Goal: Check status: Check status

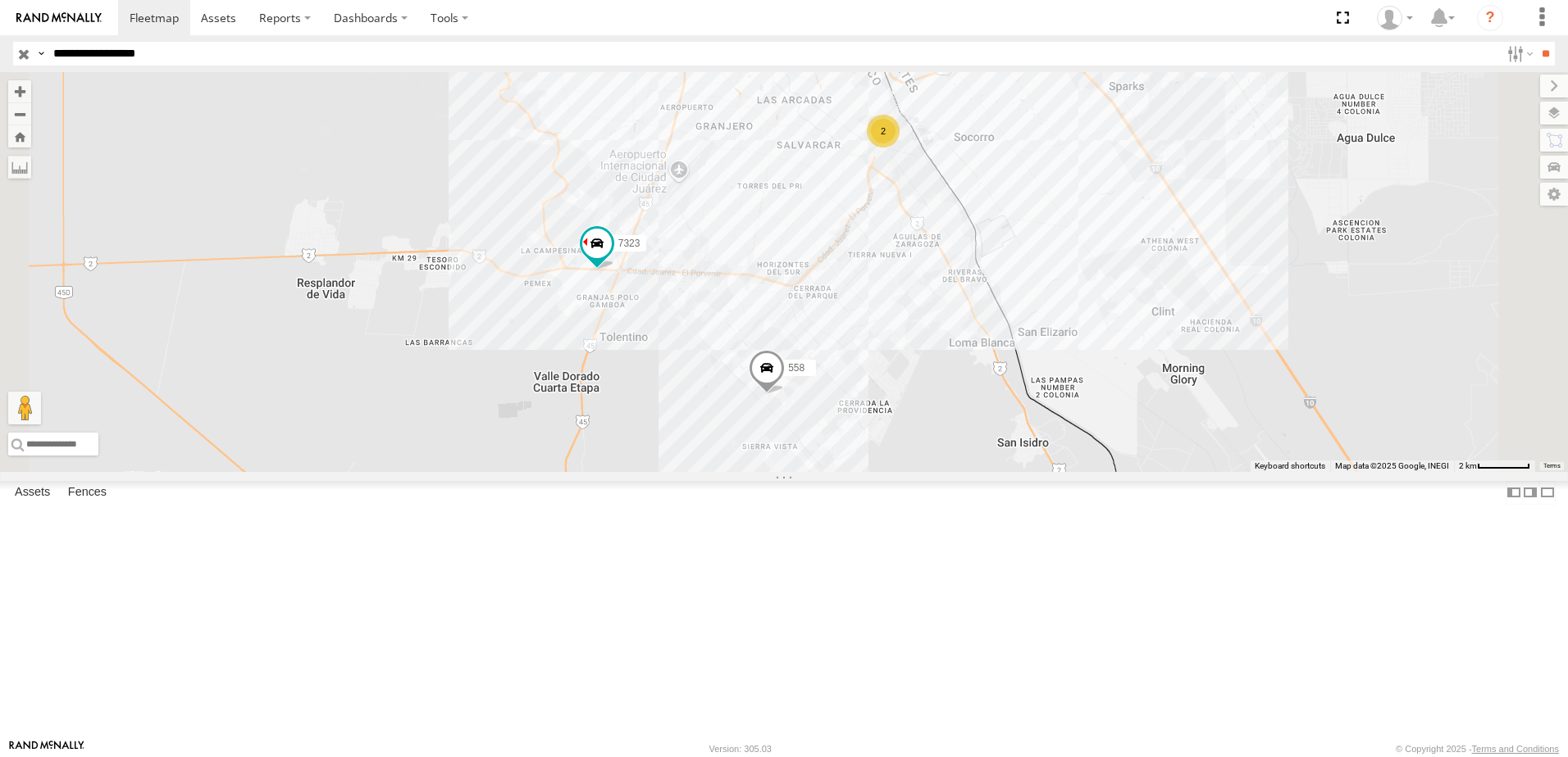
drag, startPoint x: 697, startPoint y: 364, endPoint x: 769, endPoint y: 388, distance: 75.9
click at [739, 376] on div "7323 558 2" at bounding box center [784, 272] width 1568 height 400
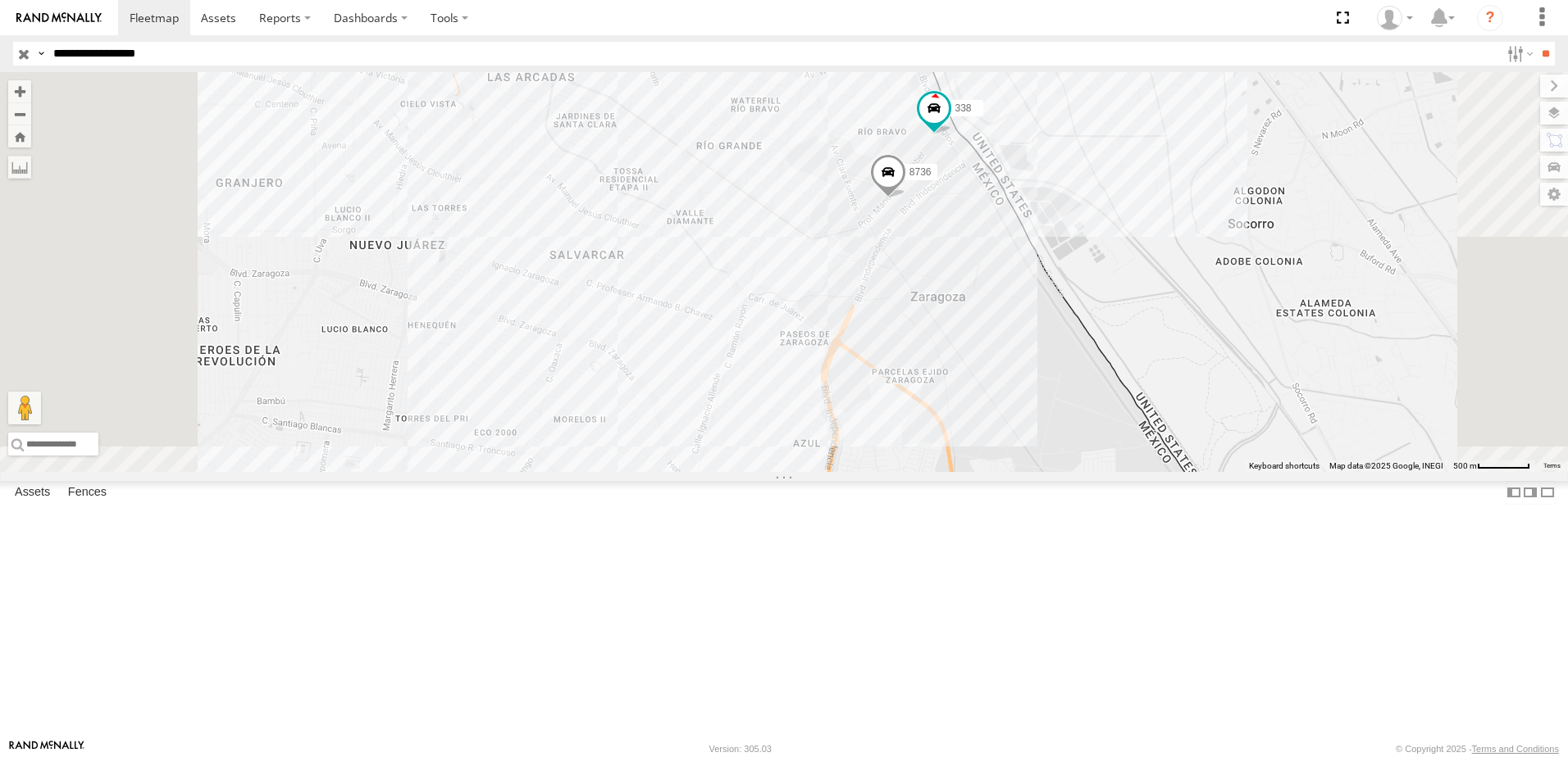
drag, startPoint x: 1106, startPoint y: 238, endPoint x: 1123, endPoint y: 327, distance: 90.6
click at [1123, 327] on div "7323 558 8736 338" at bounding box center [784, 272] width 1568 height 400
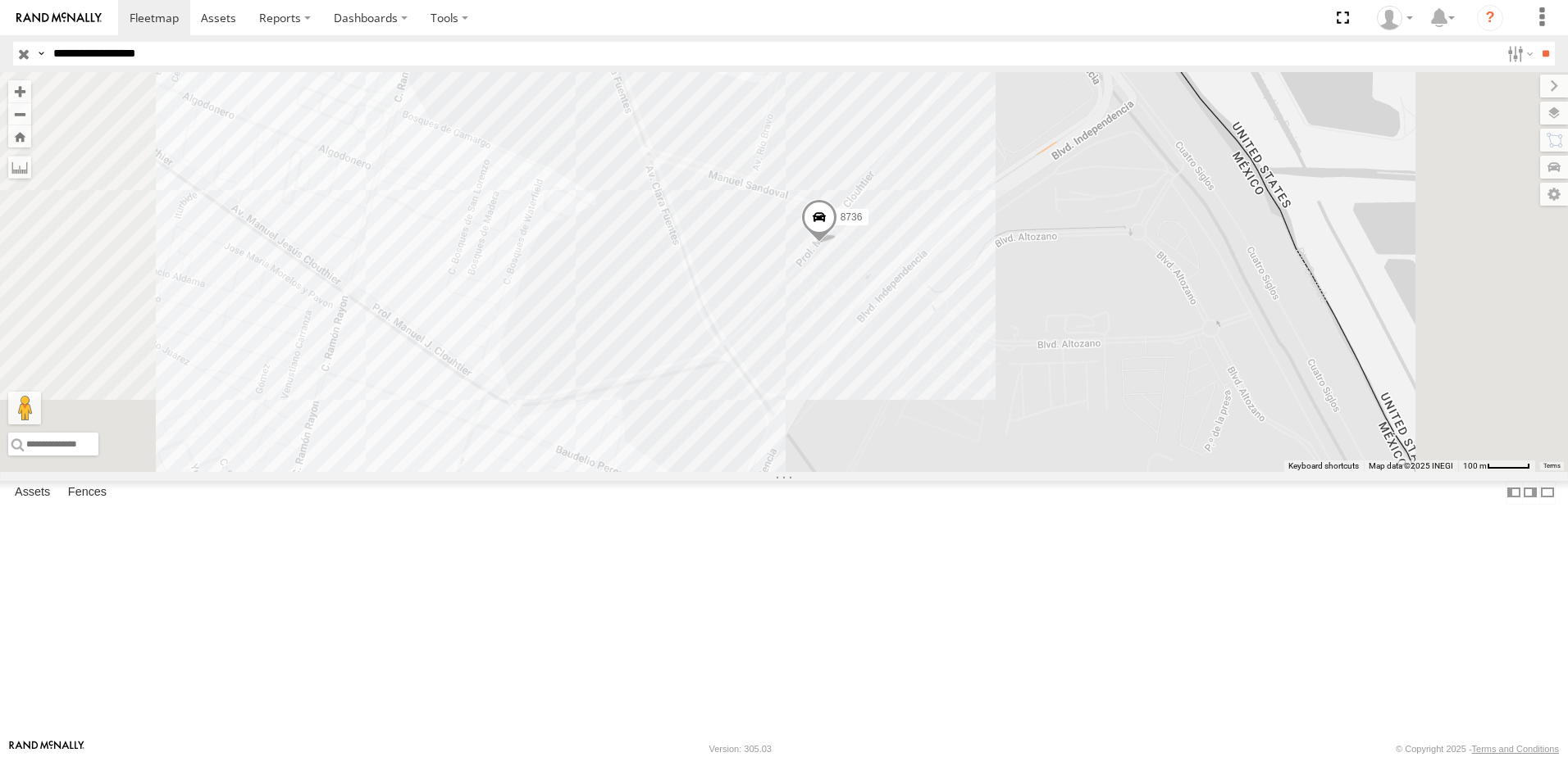
drag, startPoint x: 1269, startPoint y: 305, endPoint x: 1204, endPoint y: 383, distance: 101.5
click at [1238, 357] on div "7323 558 8736 338" at bounding box center [784, 272] width 1568 height 400
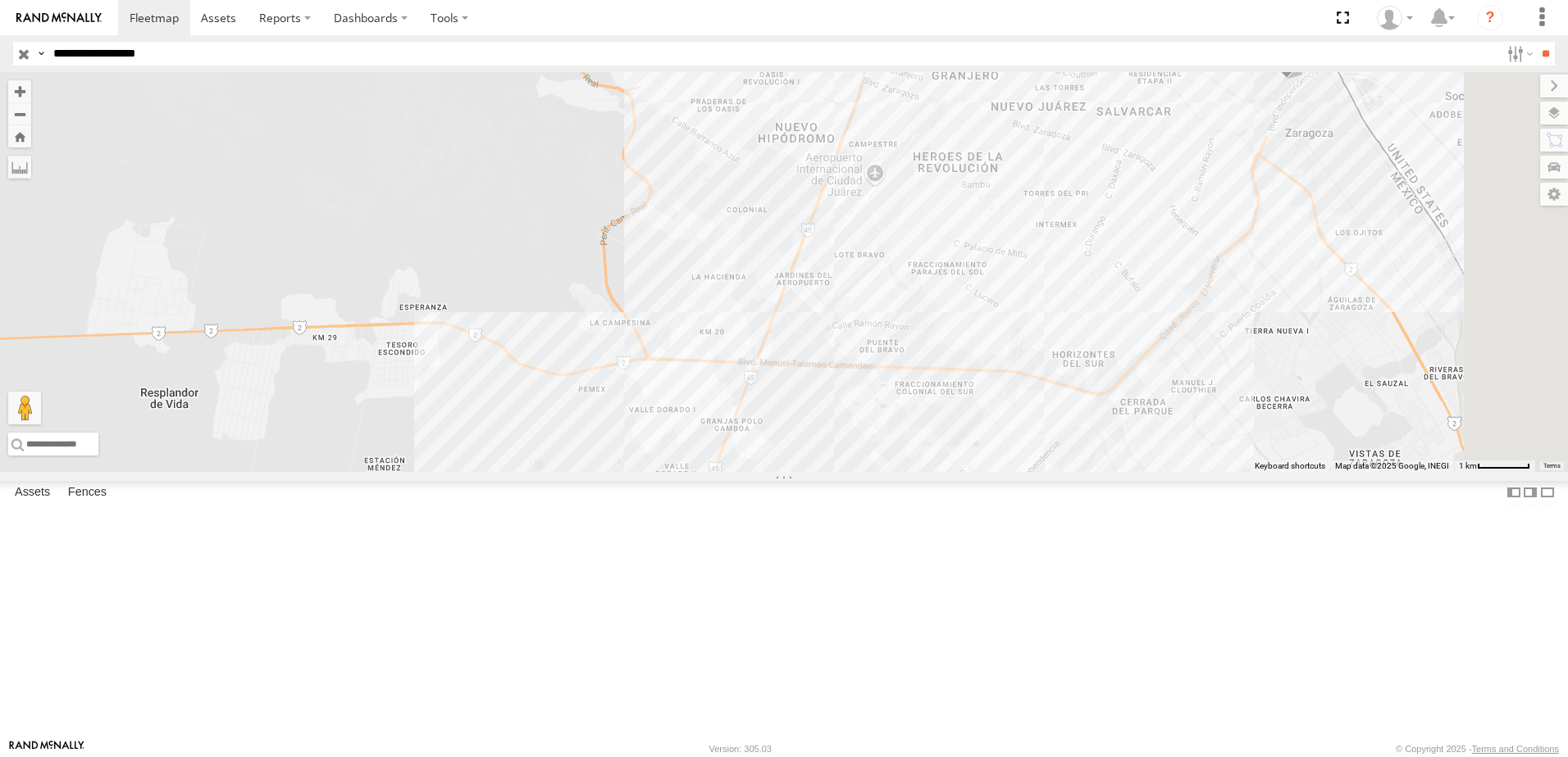
drag, startPoint x: 1289, startPoint y: 280, endPoint x: 1279, endPoint y: 315, distance: 36.4
click at [1266, 310] on div "8736 558 338" at bounding box center [784, 272] width 1568 height 400
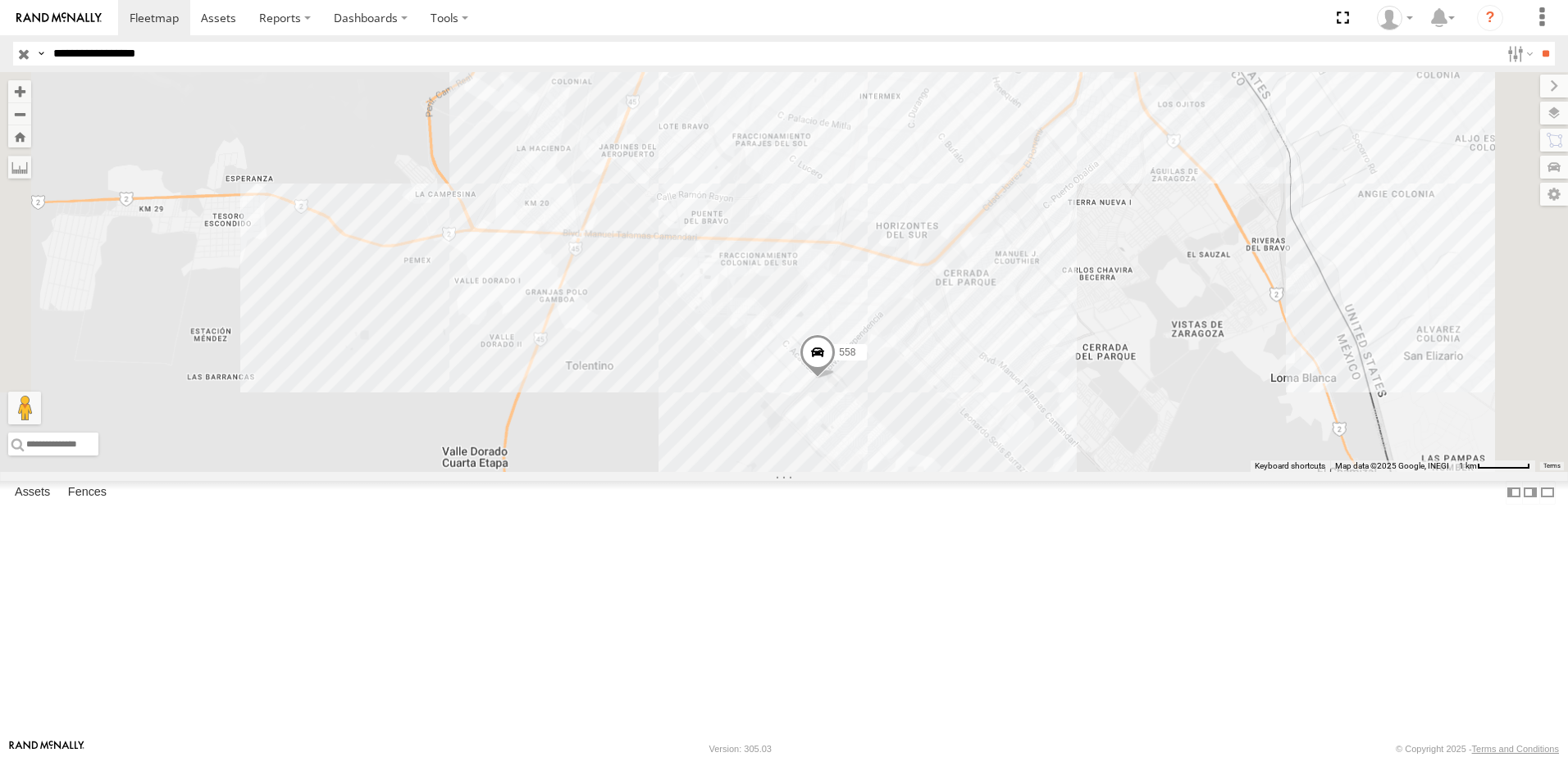
drag, startPoint x: 1349, startPoint y: 338, endPoint x: 1343, endPoint y: 351, distance: 14.3
click at [1343, 351] on div "7323 558" at bounding box center [784, 272] width 1568 height 400
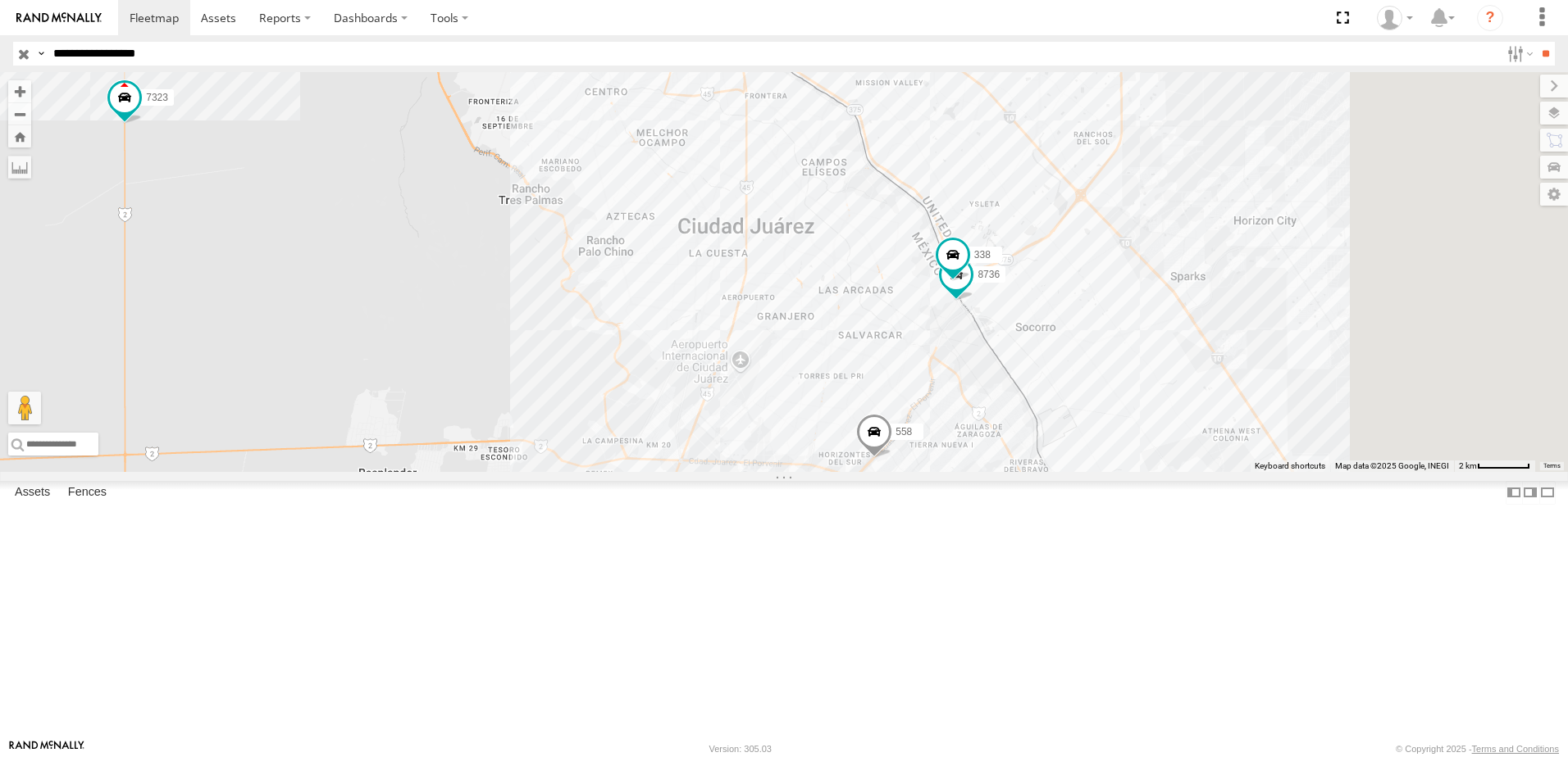
drag, startPoint x: 1424, startPoint y: 430, endPoint x: 1129, endPoint y: 460, distance: 296.5
click at [1163, 452] on div "7323 8736 558 338" at bounding box center [784, 272] width 1568 height 400
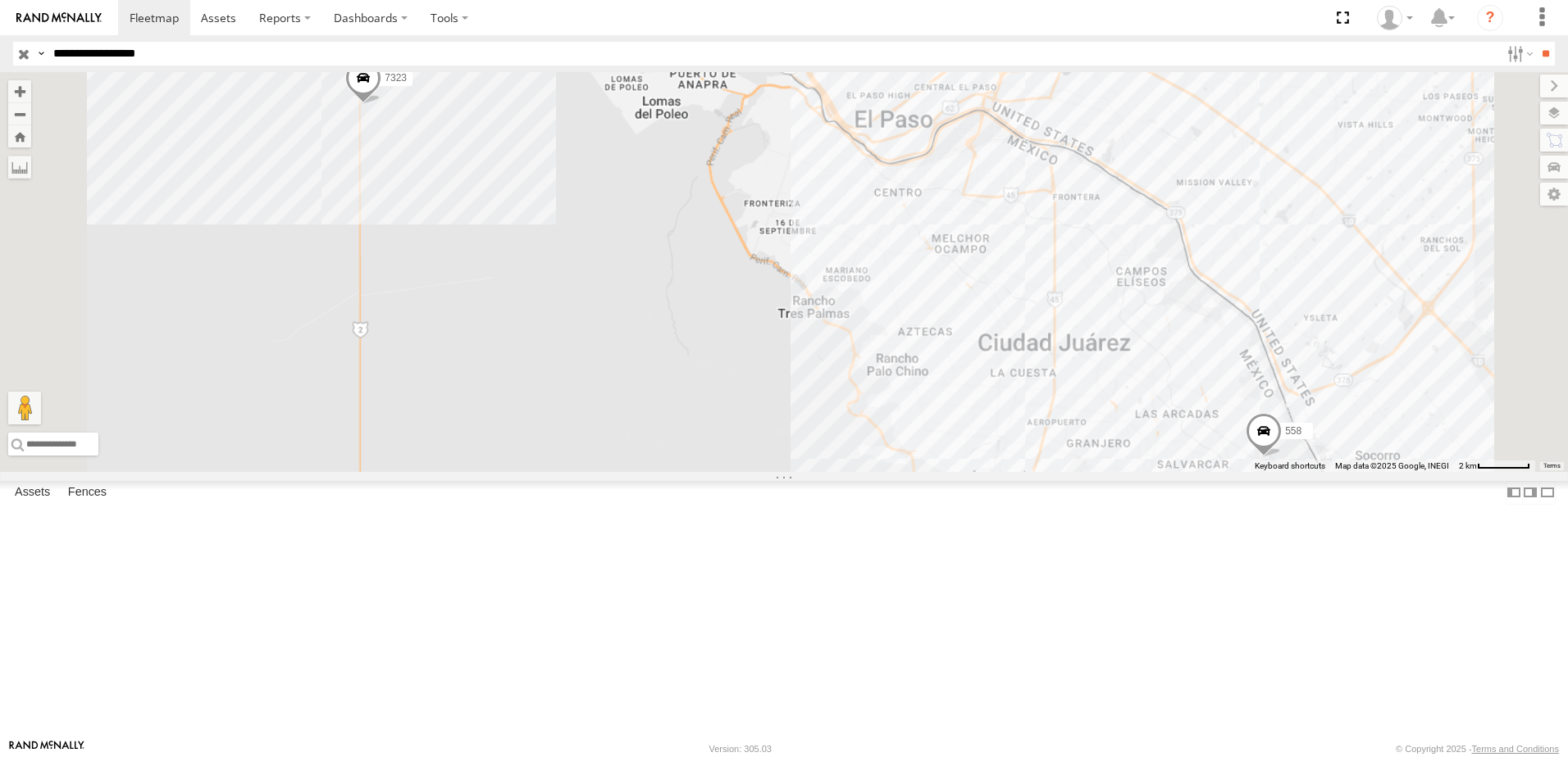
drag, startPoint x: 942, startPoint y: 453, endPoint x: 882, endPoint y: 309, distance: 156.0
click at [892, 326] on div "7323 558" at bounding box center [784, 272] width 1568 height 400
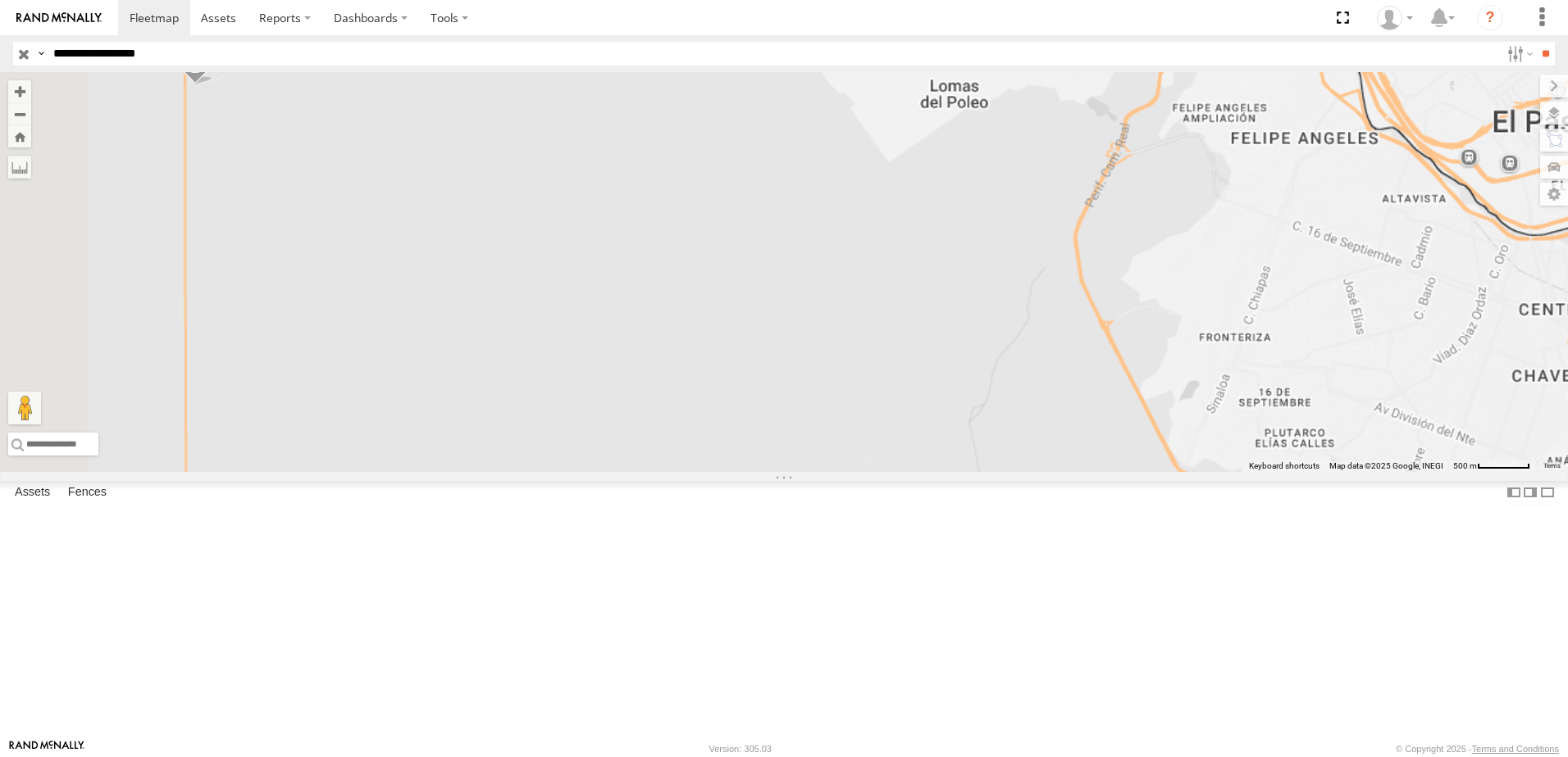
click at [682, 393] on div "8736 558 338 7323" at bounding box center [784, 272] width 1568 height 400
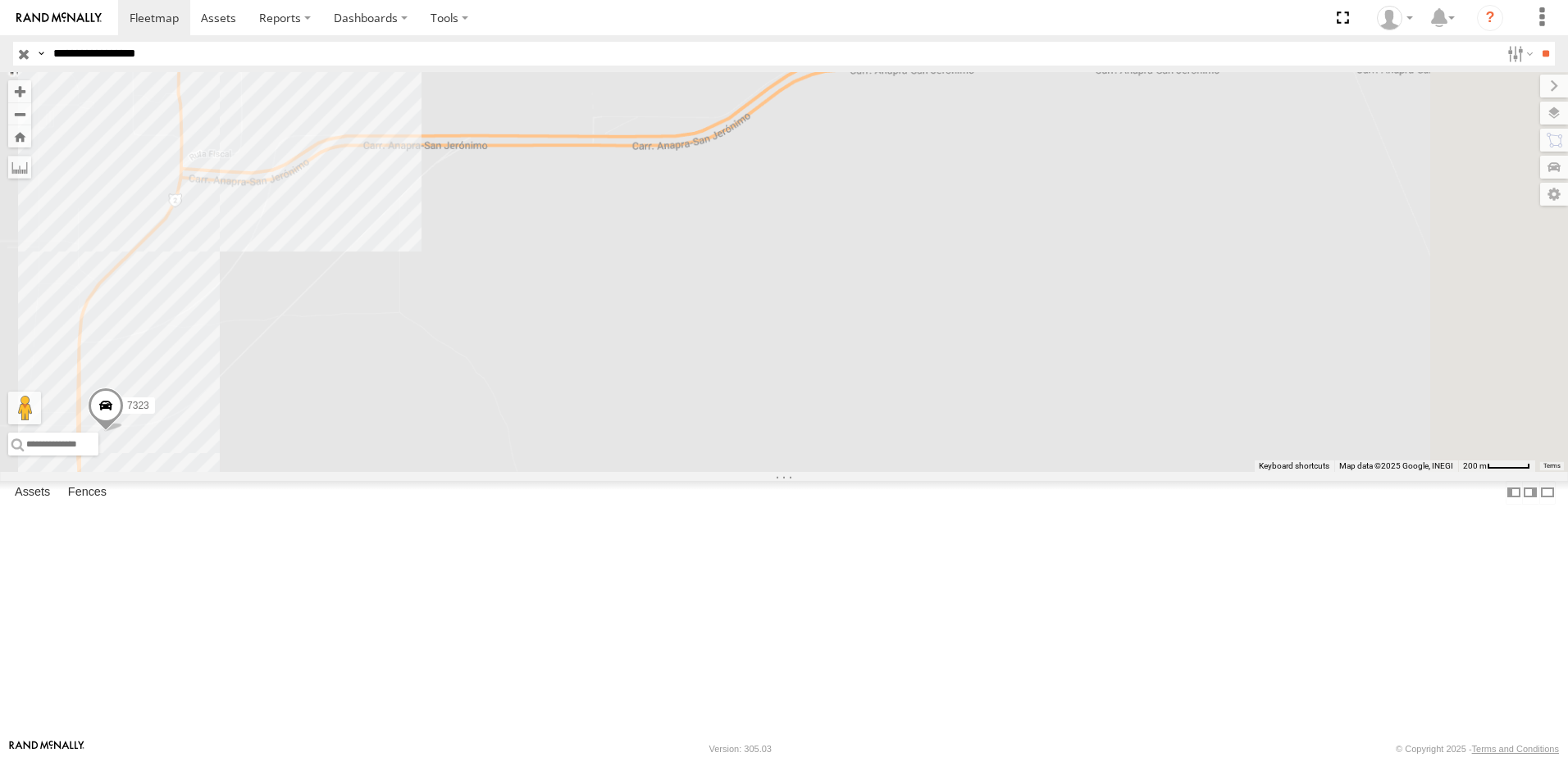
drag, startPoint x: 589, startPoint y: 473, endPoint x: 790, endPoint y: 457, distance: 201.6
click at [758, 461] on div "8736 558 338 7323" at bounding box center [784, 272] width 1568 height 400
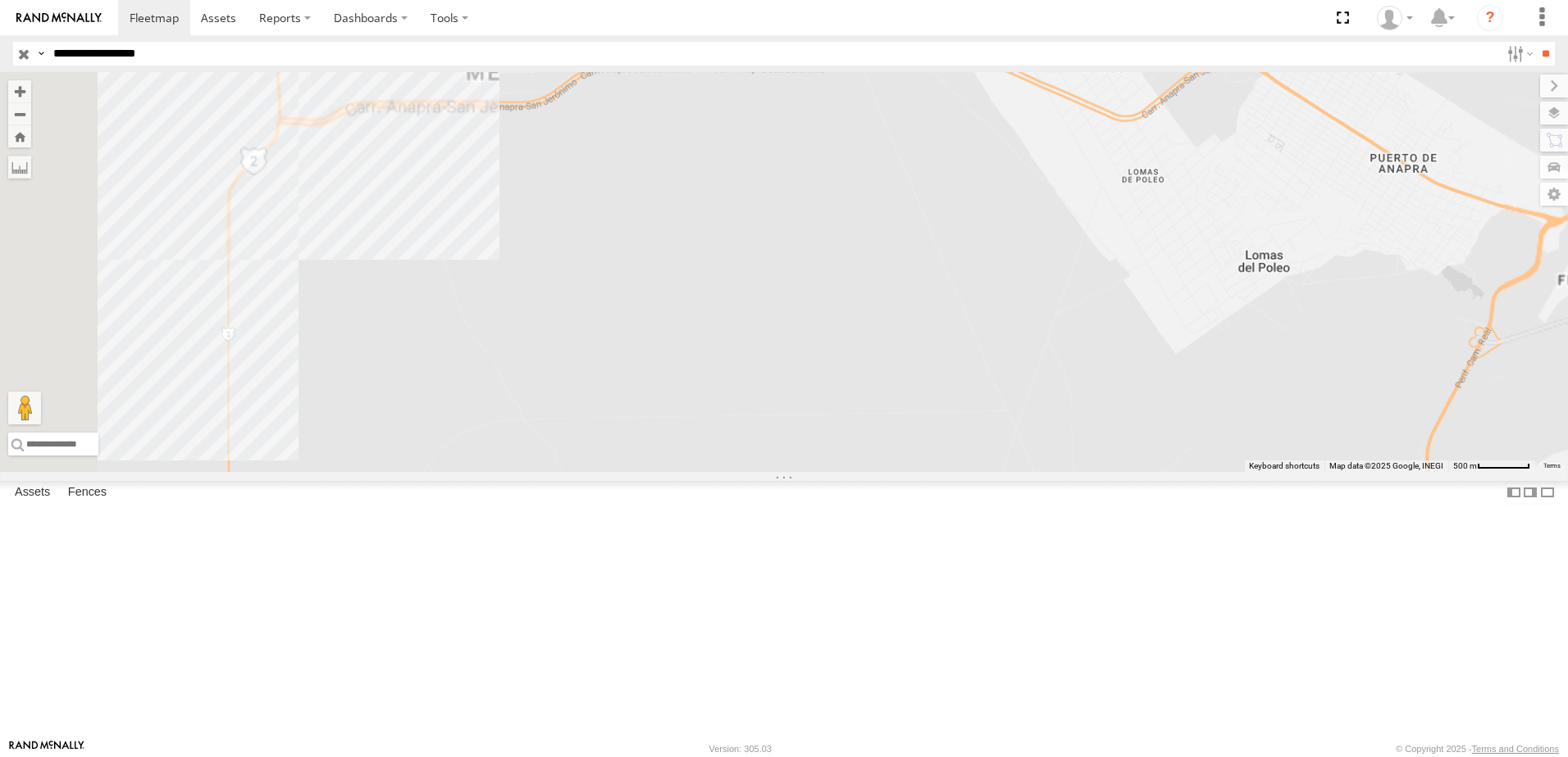
drag, startPoint x: 556, startPoint y: 270, endPoint x: 580, endPoint y: 370, distance: 102.8
click at [580, 369] on div "7323 8736 558 338" at bounding box center [784, 272] width 1568 height 400
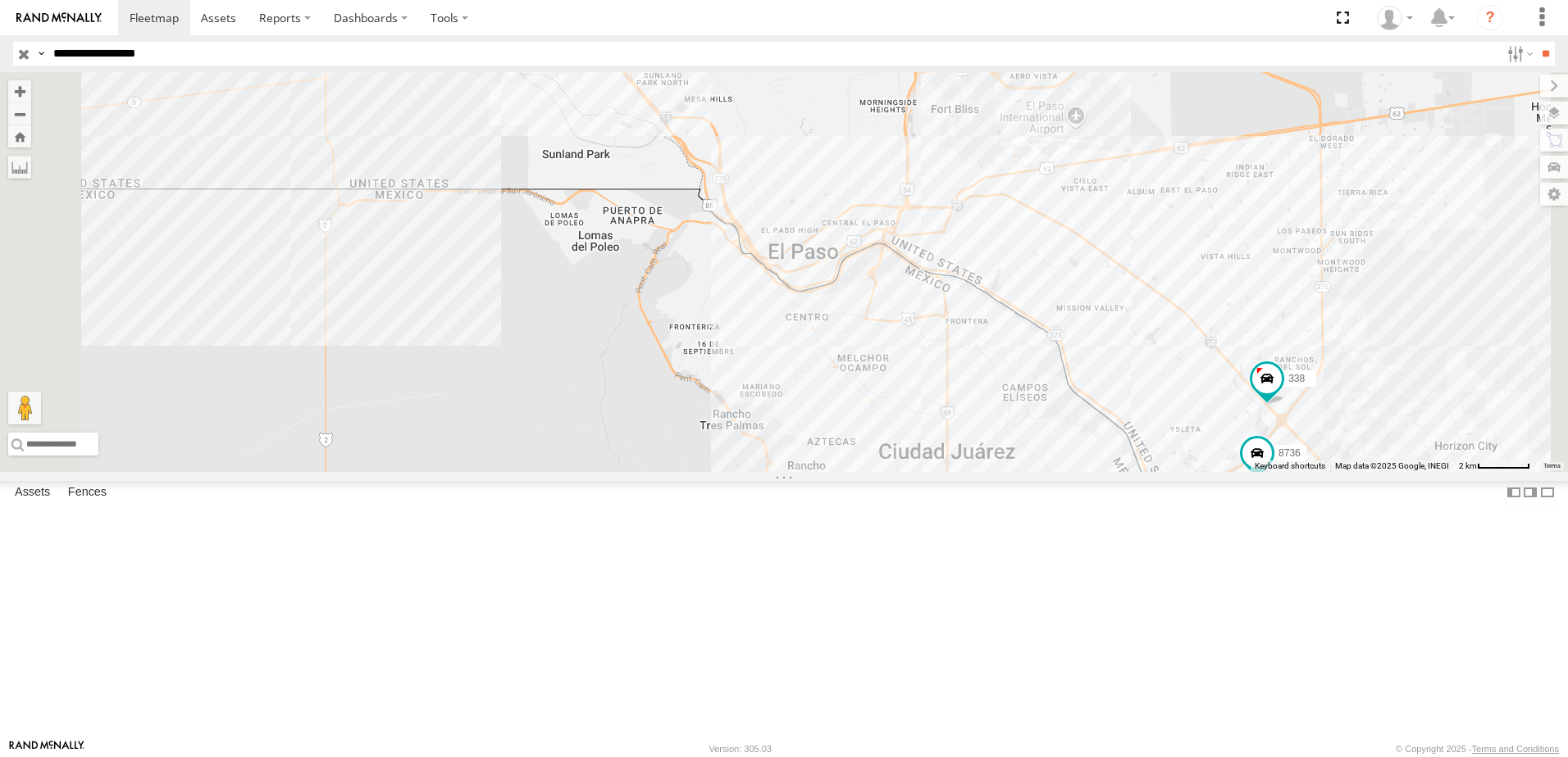
click at [721, 318] on div "7323 8736 558 338" at bounding box center [784, 272] width 1568 height 400
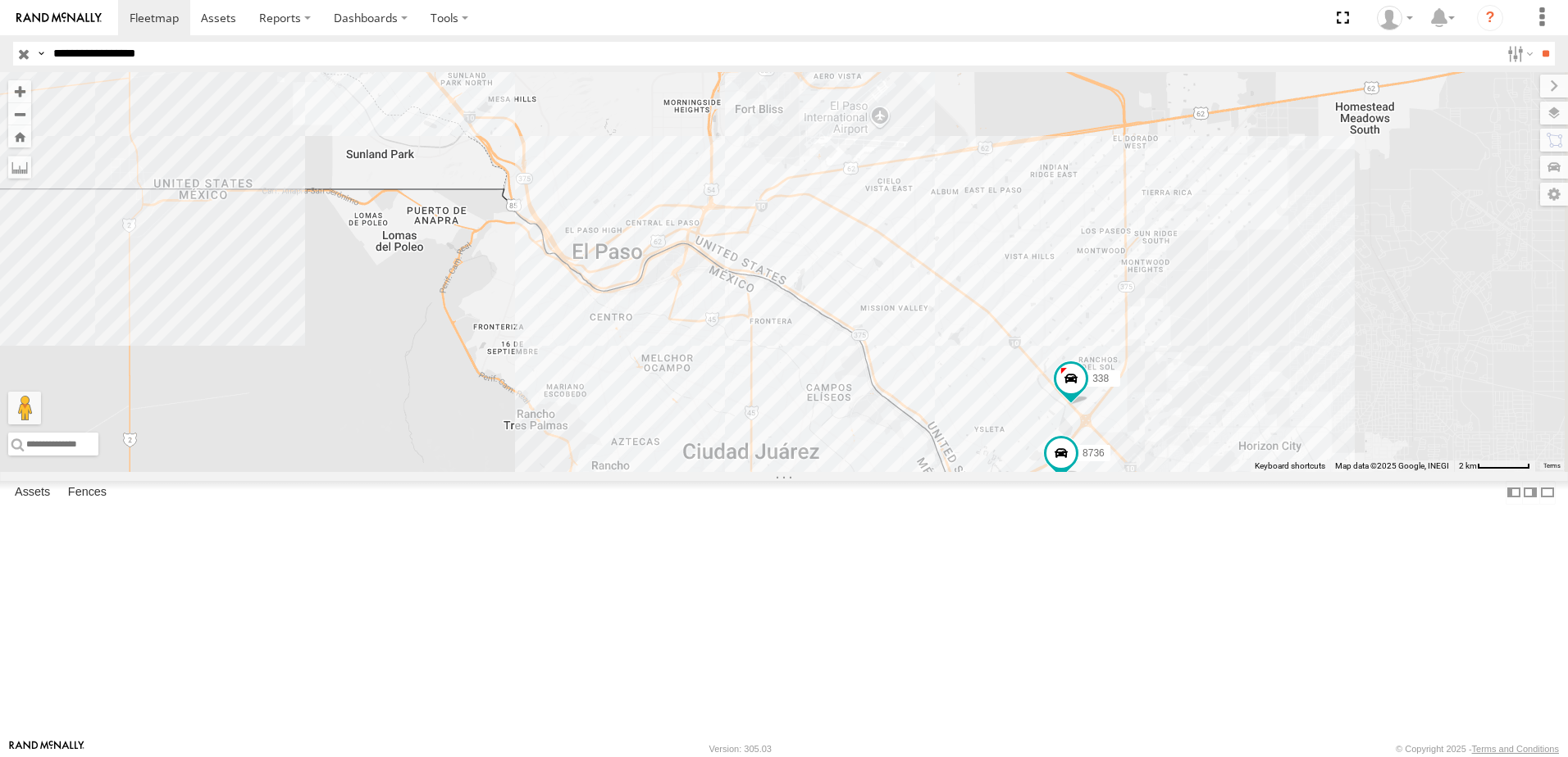
drag, startPoint x: 1167, startPoint y: 595, endPoint x: 1212, endPoint y: 490, distance: 114.2
click at [1205, 472] on div "7323 8736 558 338" at bounding box center [784, 272] width 1568 height 400
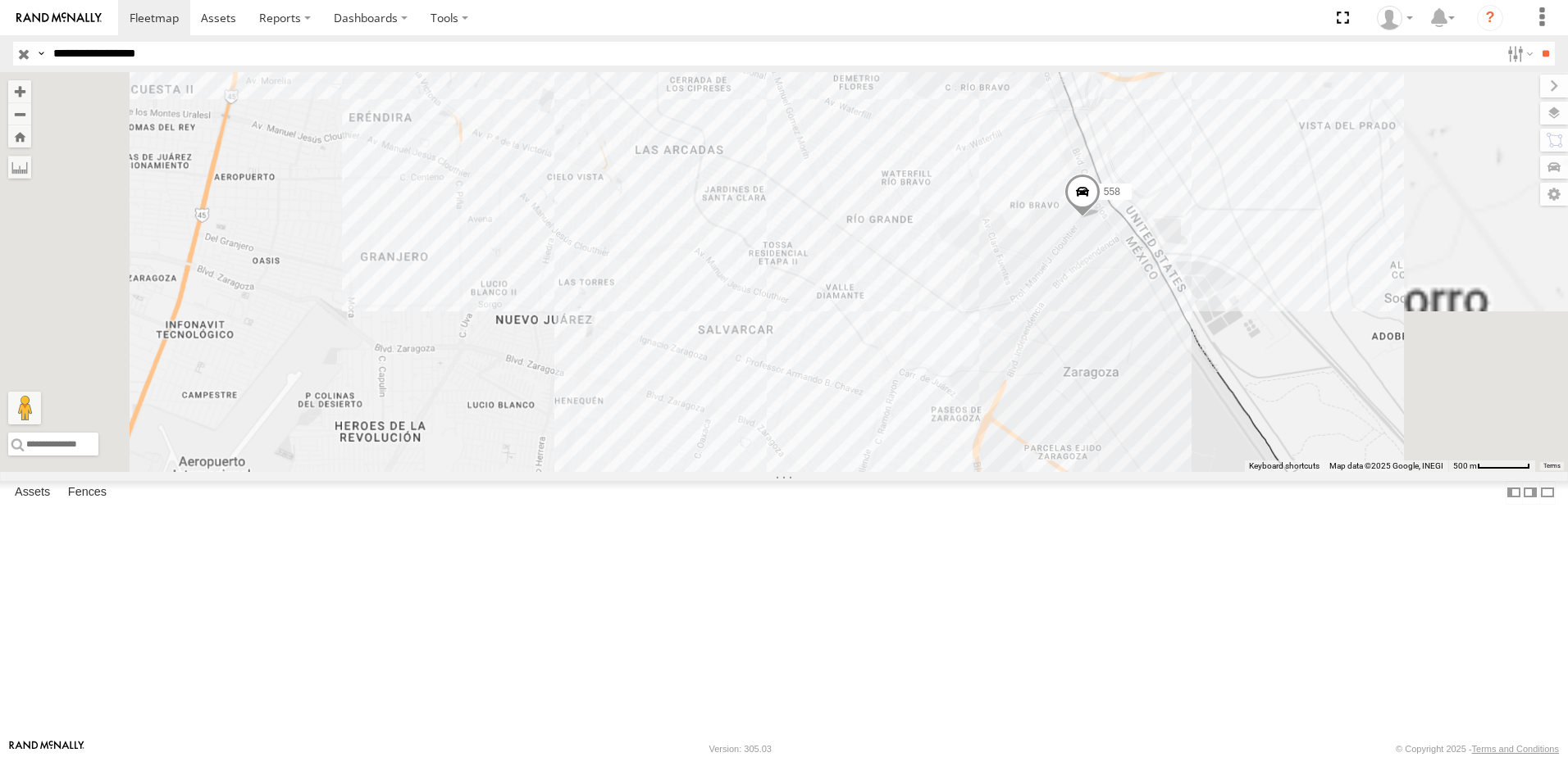
drag, startPoint x: 1078, startPoint y: 497, endPoint x: 1148, endPoint y: 592, distance: 118.0
click at [1126, 472] on div "7323 8736 558 338" at bounding box center [784, 272] width 1568 height 400
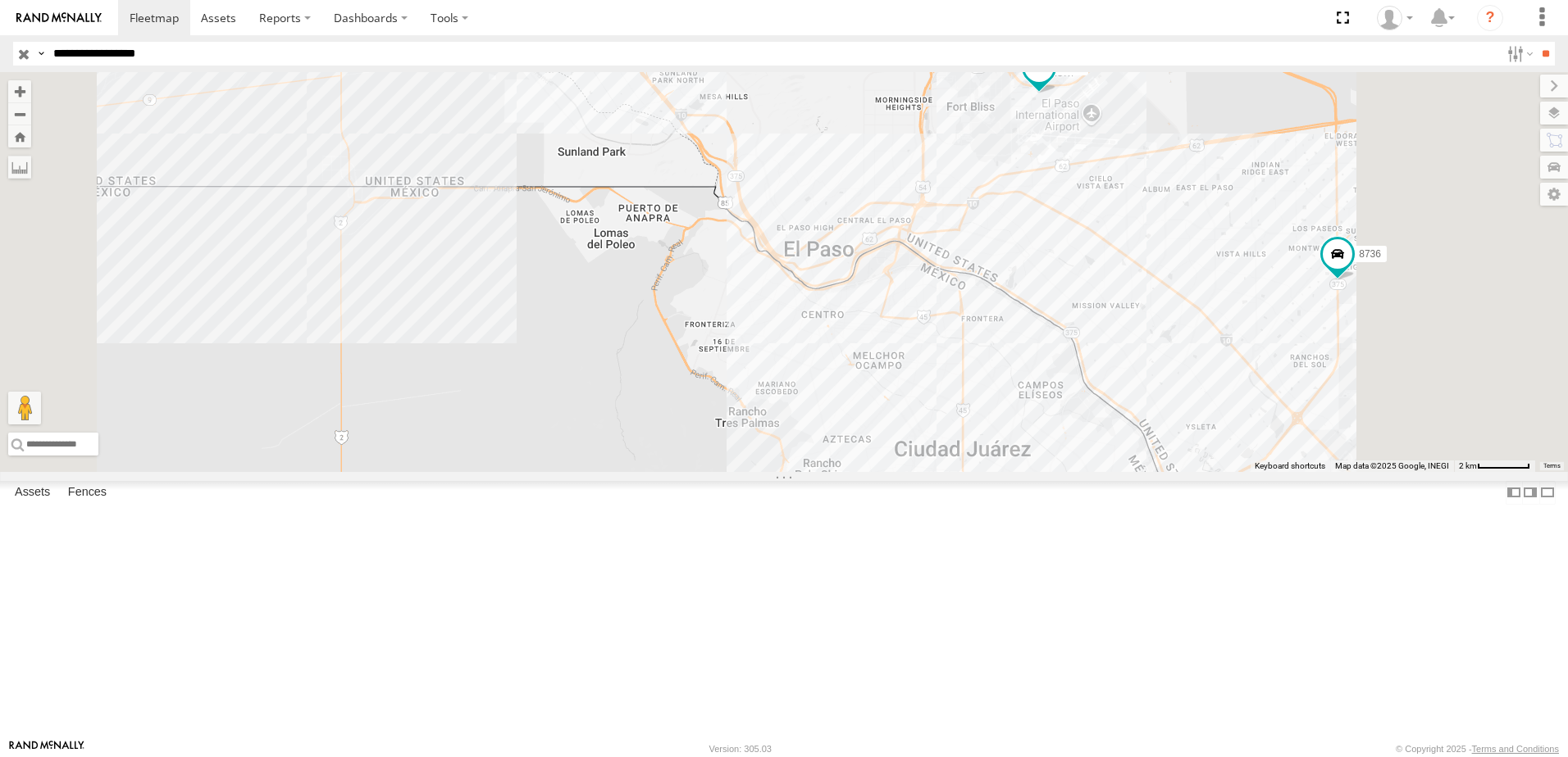
drag, startPoint x: 1253, startPoint y: 440, endPoint x: 1176, endPoint y: 414, distance: 81.3
click at [1180, 414] on div "7323 8736 558 338" at bounding box center [784, 272] width 1568 height 400
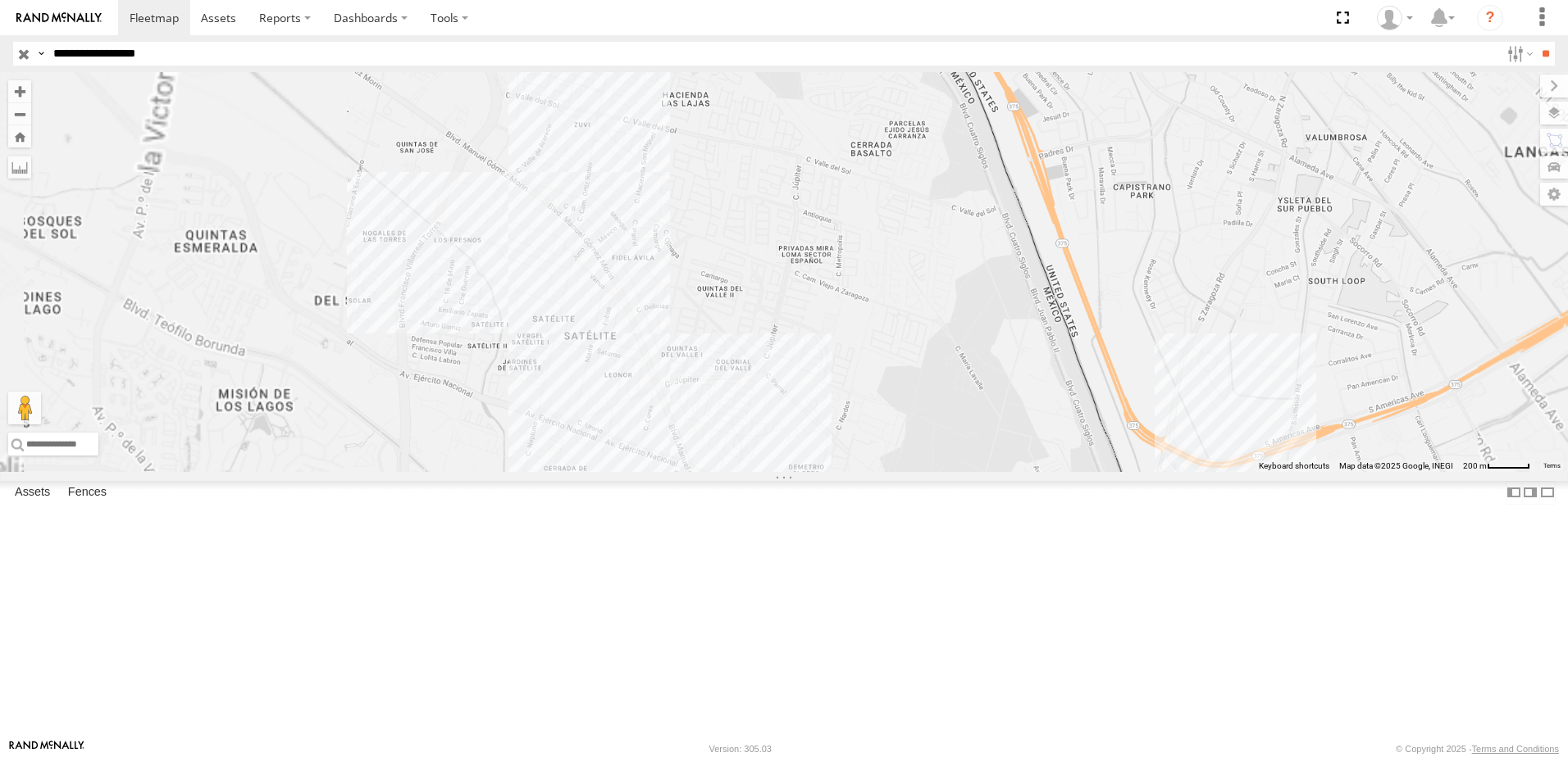
drag, startPoint x: 1410, startPoint y: 653, endPoint x: 1386, endPoint y: 599, distance: 59.1
click at [1386, 472] on div "7323 8736 558 338" at bounding box center [784, 272] width 1568 height 400
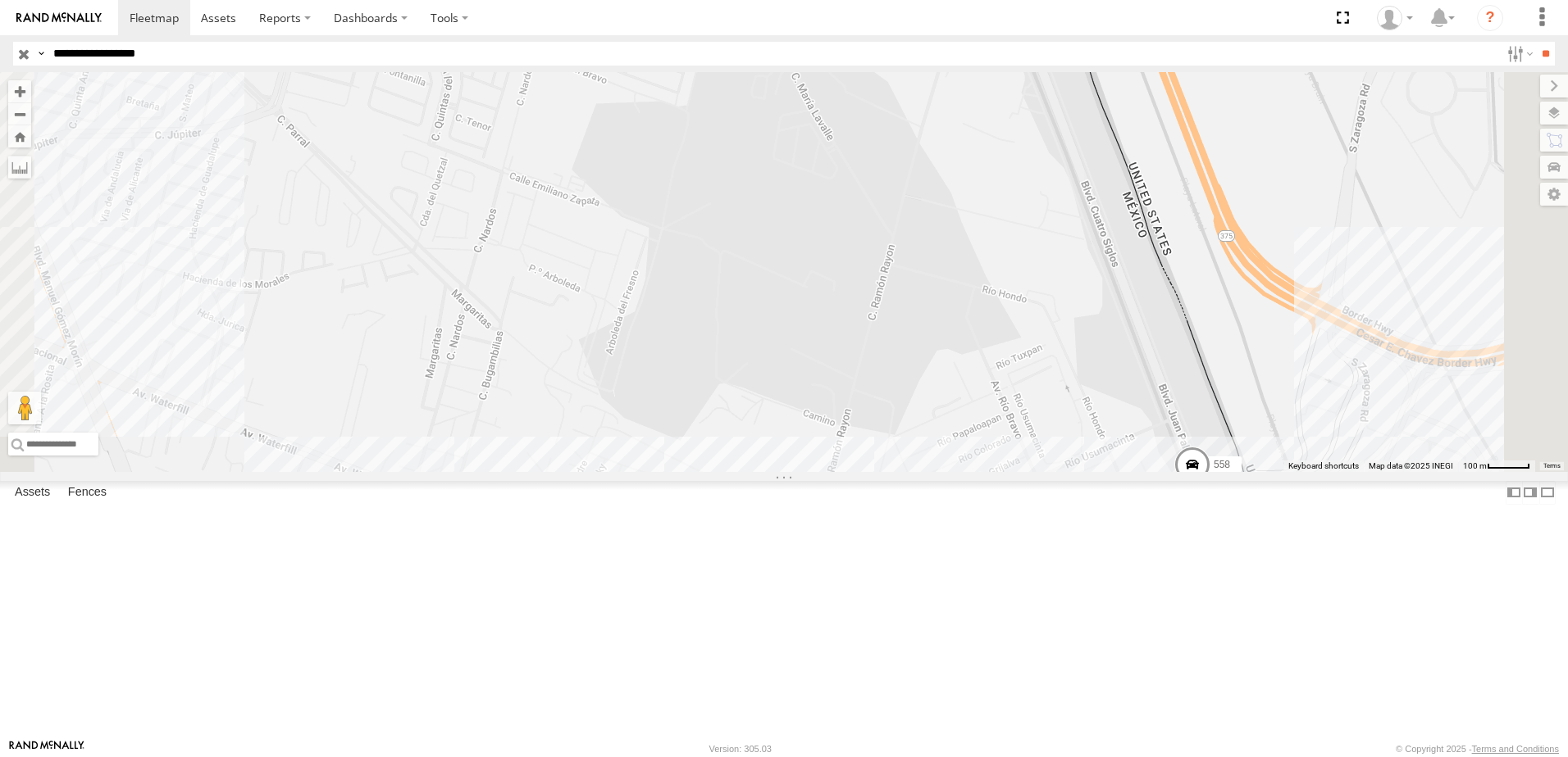
drag, startPoint x: 1442, startPoint y: 652, endPoint x: 1358, endPoint y: 533, distance: 145.7
click at [1406, 472] on div "7323 8736 558 338" at bounding box center [784, 272] width 1568 height 400
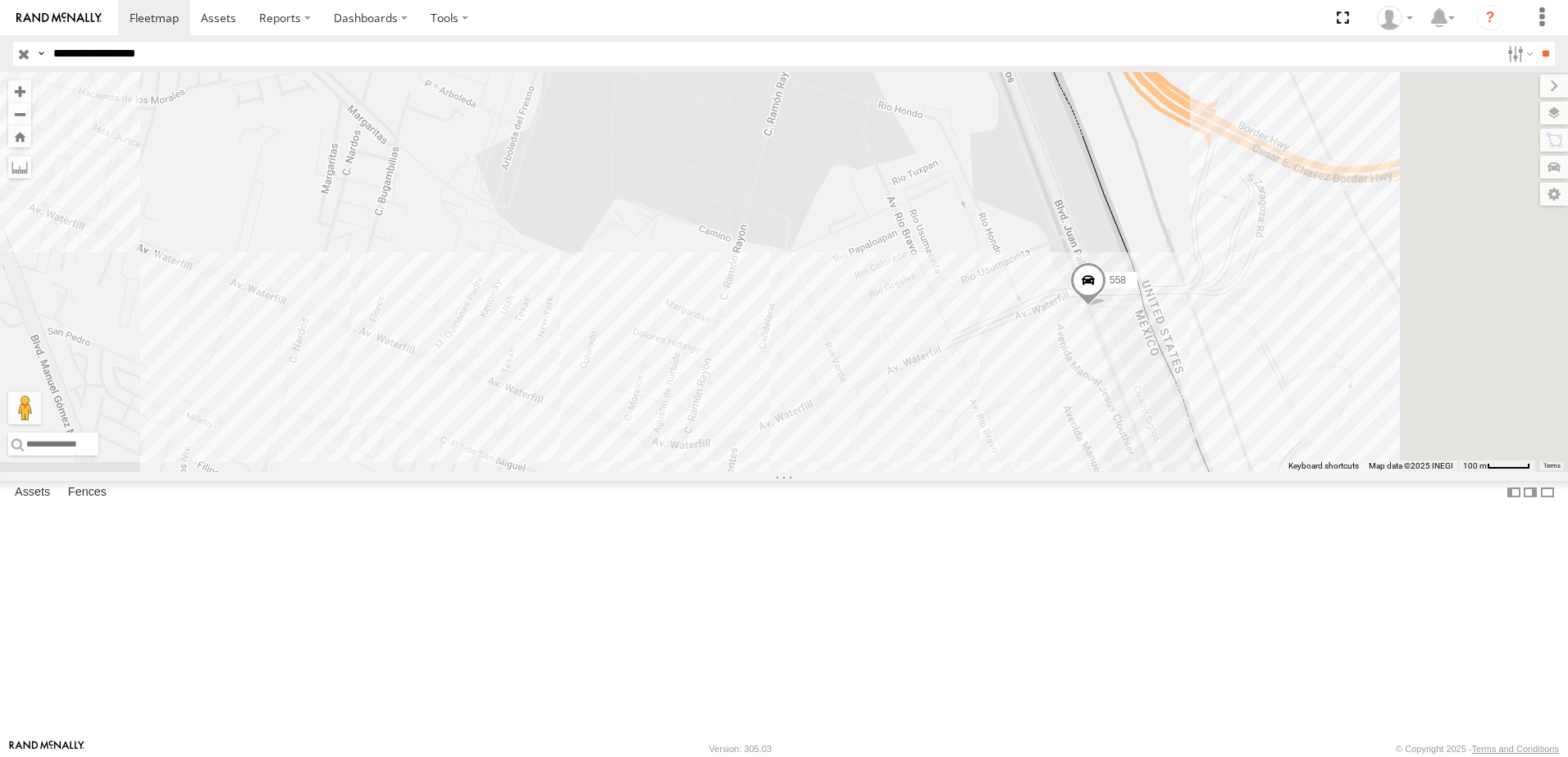
drag, startPoint x: 1382, startPoint y: 595, endPoint x: 1333, endPoint y: 547, distance: 68.6
click at [1348, 472] on div "7323 8736 558 338" at bounding box center [784, 272] width 1568 height 400
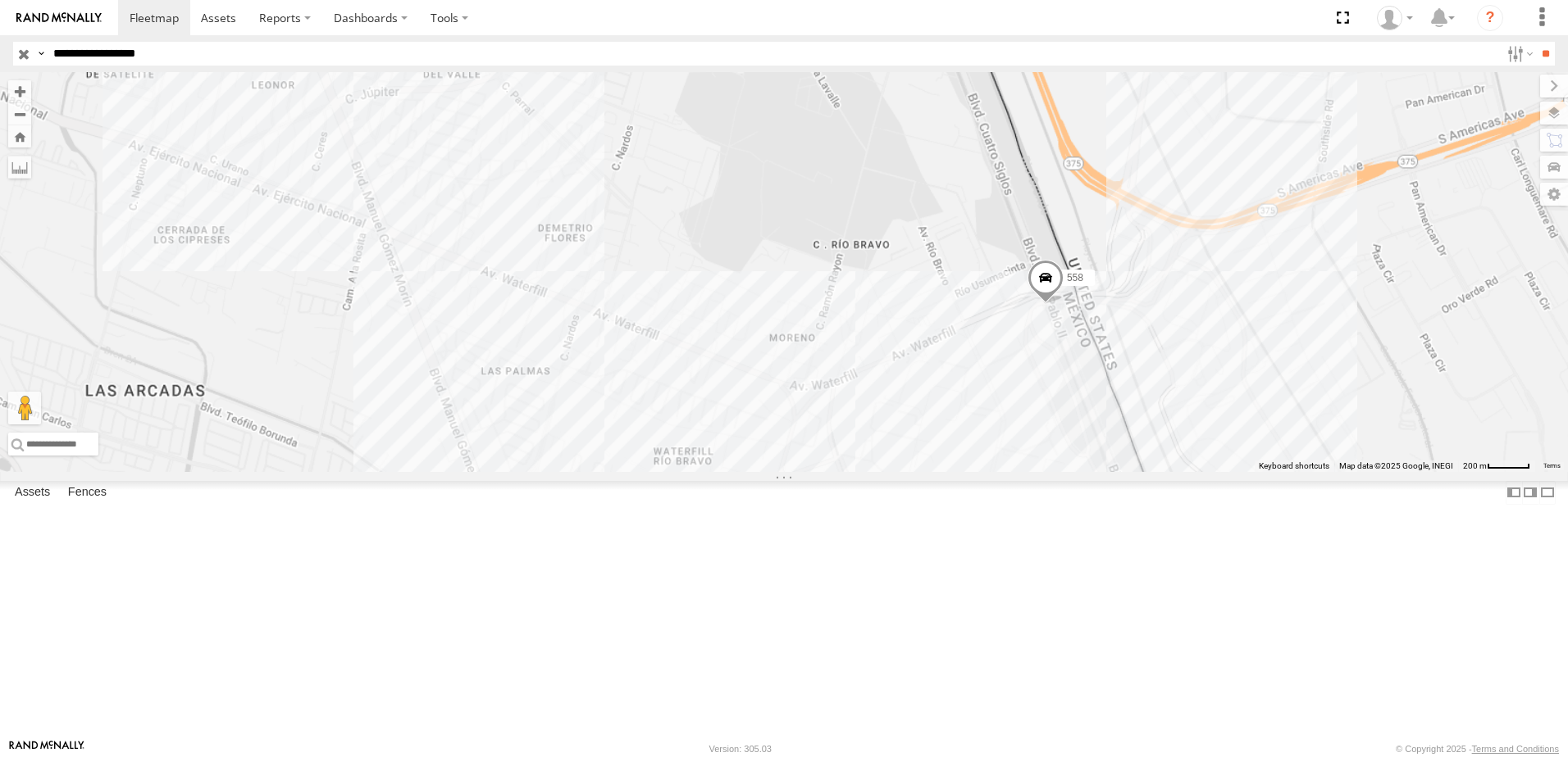
click at [1384, 472] on div "7323 8736 558 338" at bounding box center [784, 272] width 1568 height 400
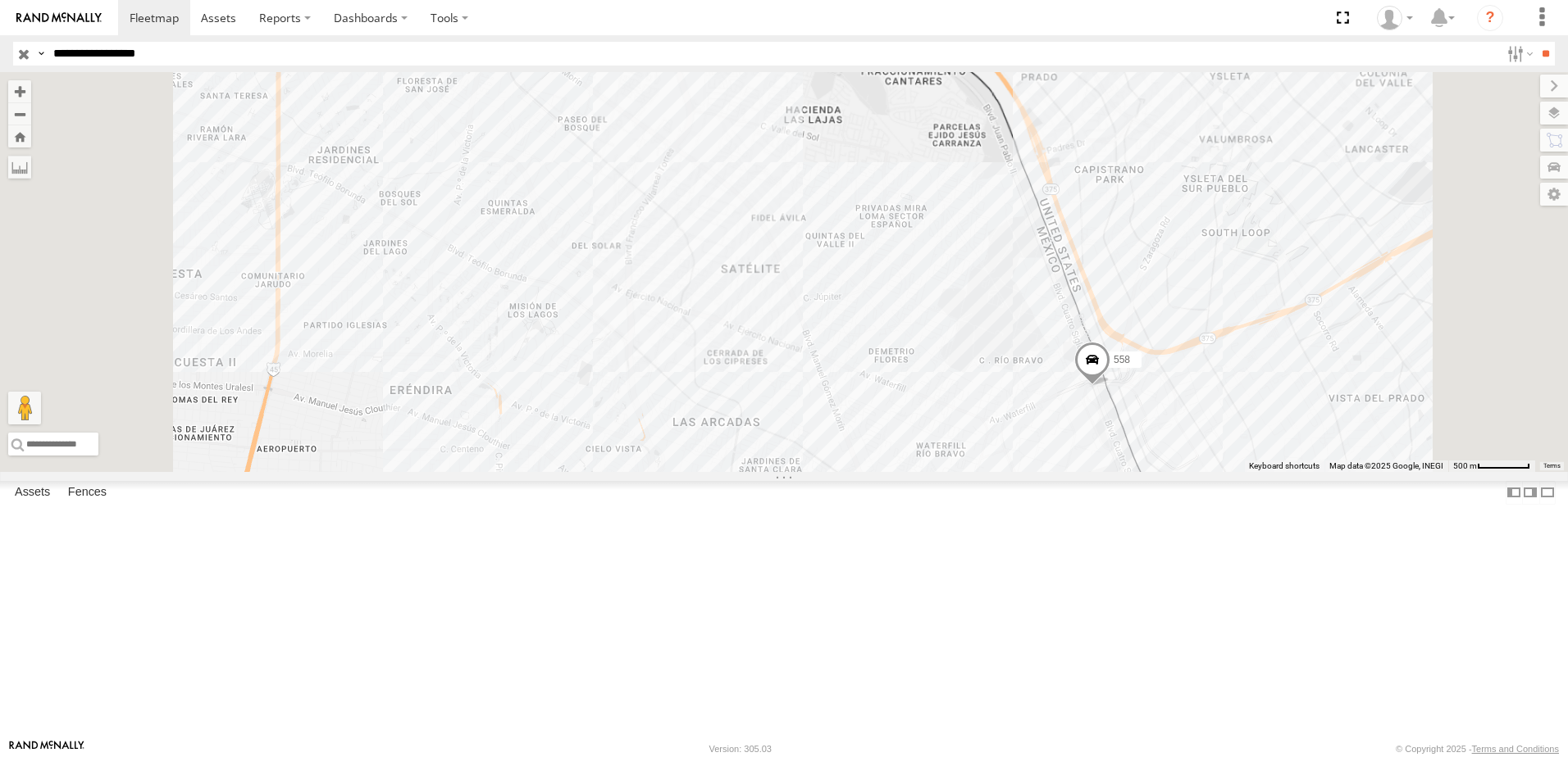
drag, startPoint x: 1390, startPoint y: 617, endPoint x: 1315, endPoint y: 596, distance: 77.9
click at [1333, 472] on div "7323 8736 558 338" at bounding box center [784, 272] width 1568 height 400
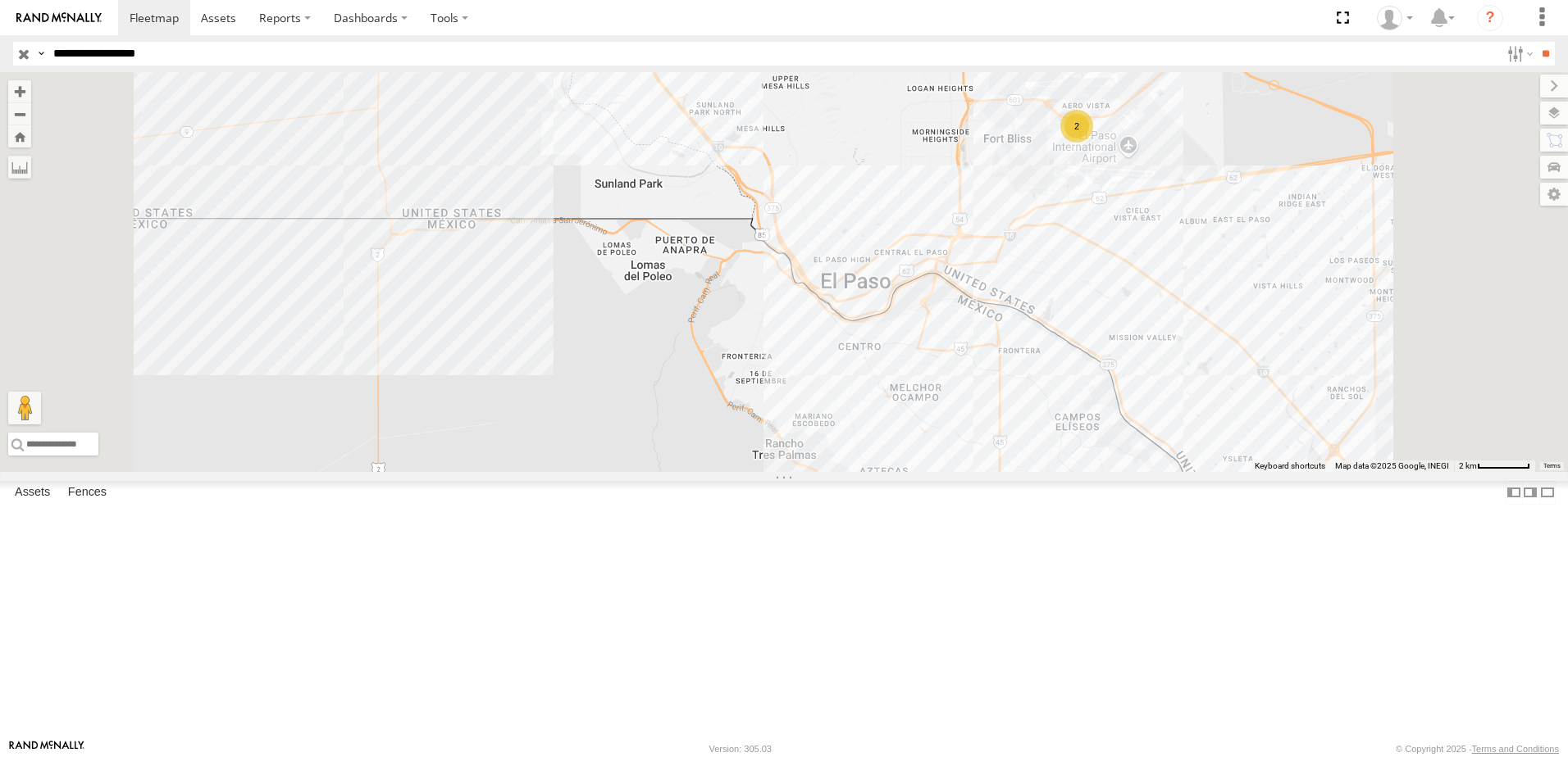
drag, startPoint x: 1017, startPoint y: 377, endPoint x: 923, endPoint y: 424, distance: 105.1
click at [951, 404] on div "558 7323 2" at bounding box center [784, 272] width 1568 height 400
